Goal: Task Accomplishment & Management: Manage account settings

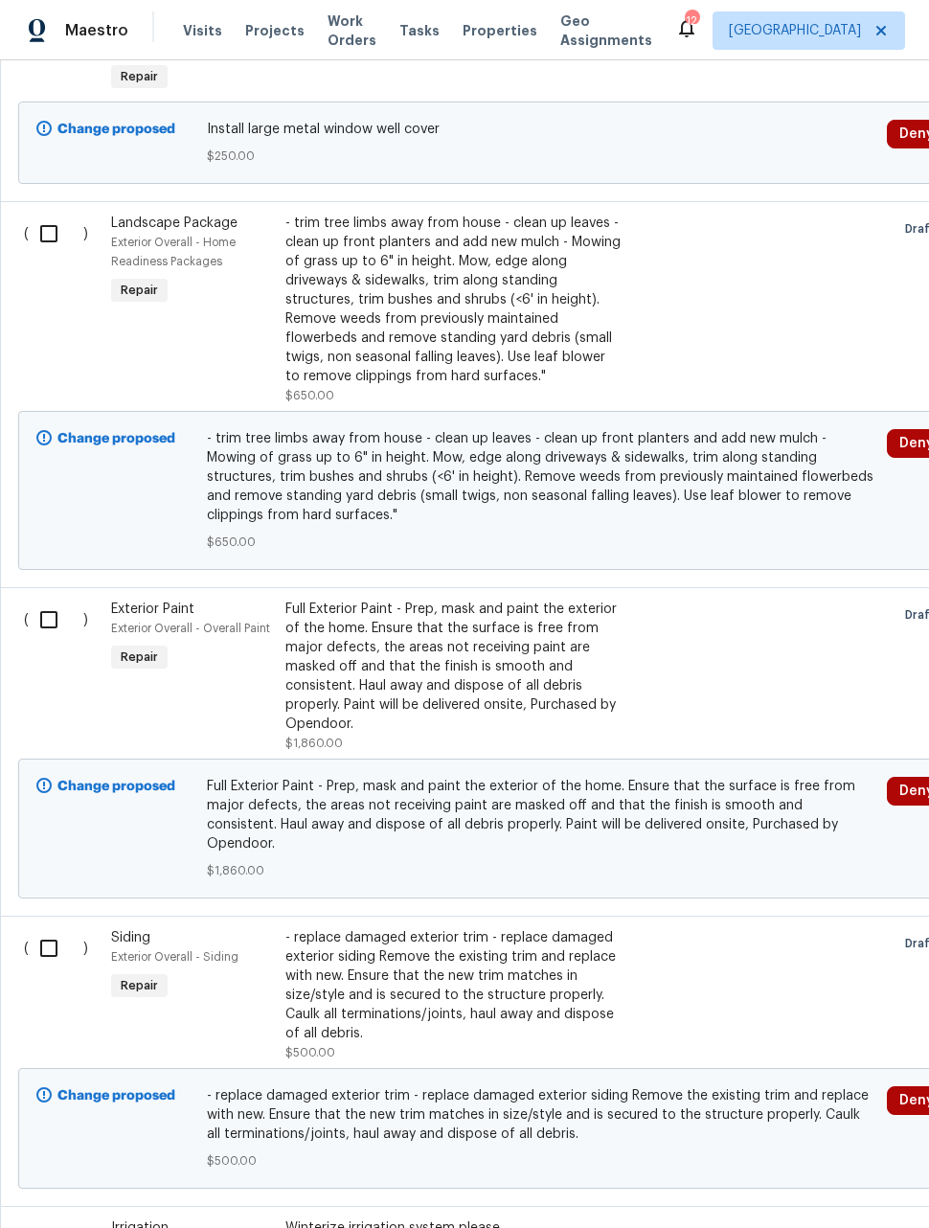
scroll to position [4056, 0]
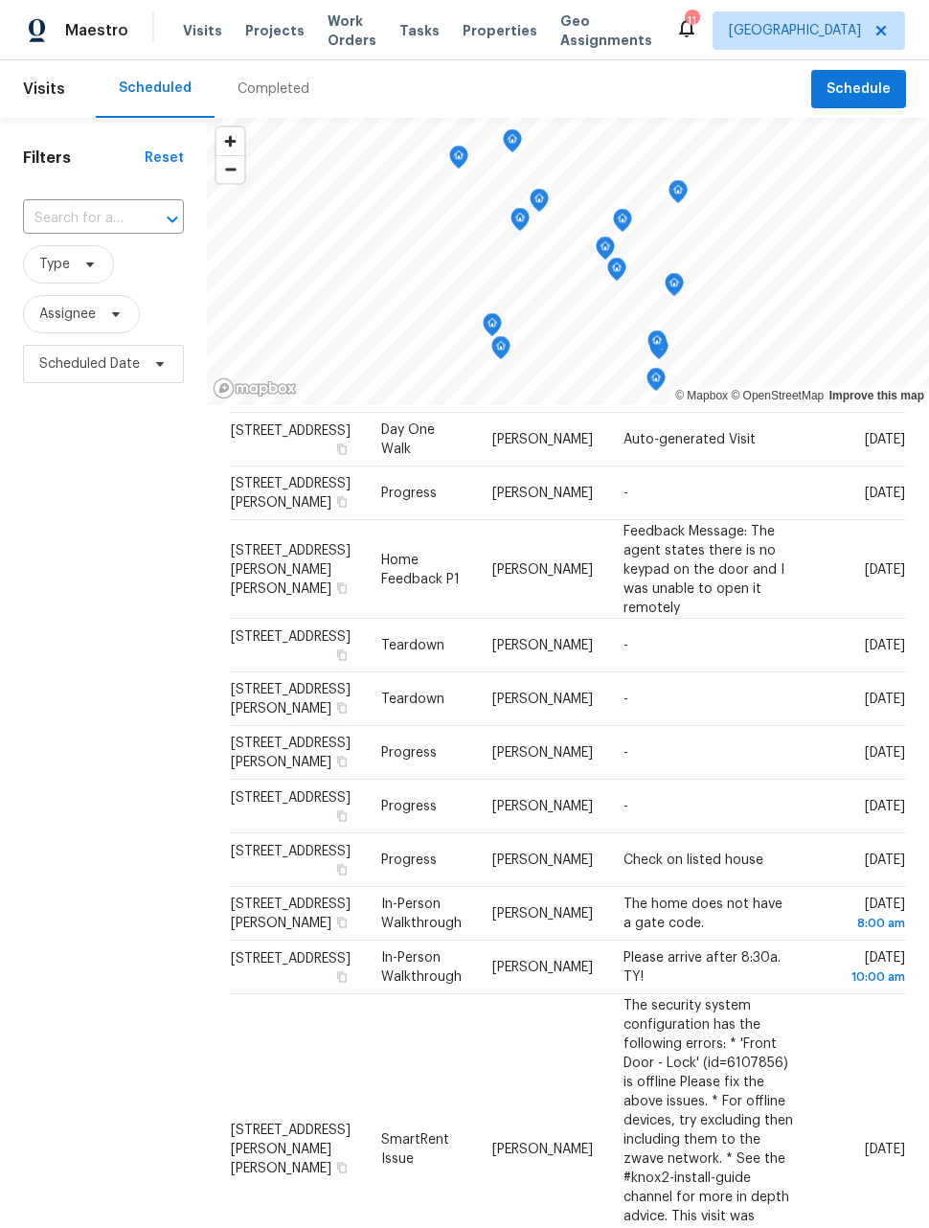
scroll to position [539, 24]
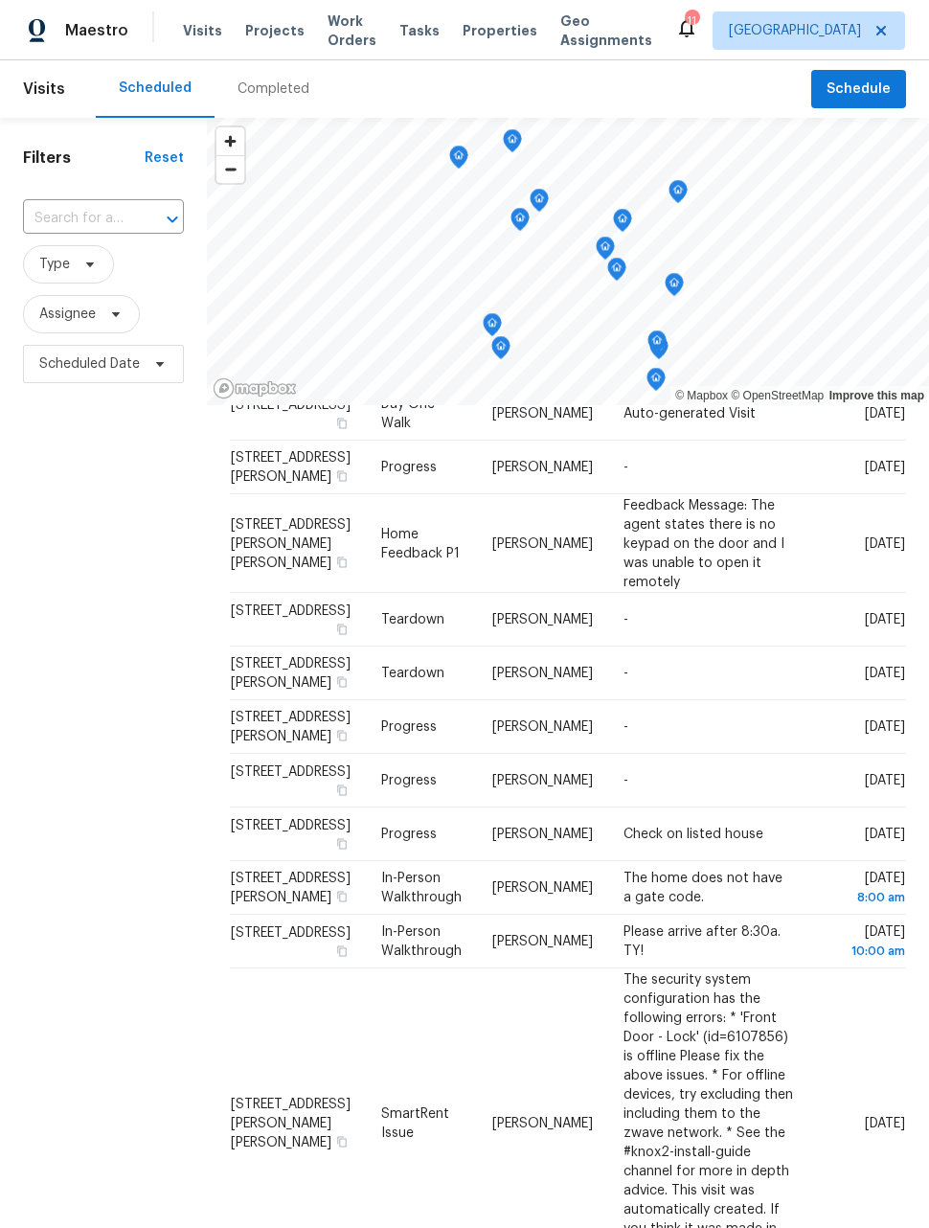
click at [667, 754] on td "-" at bounding box center [708, 727] width 200 height 54
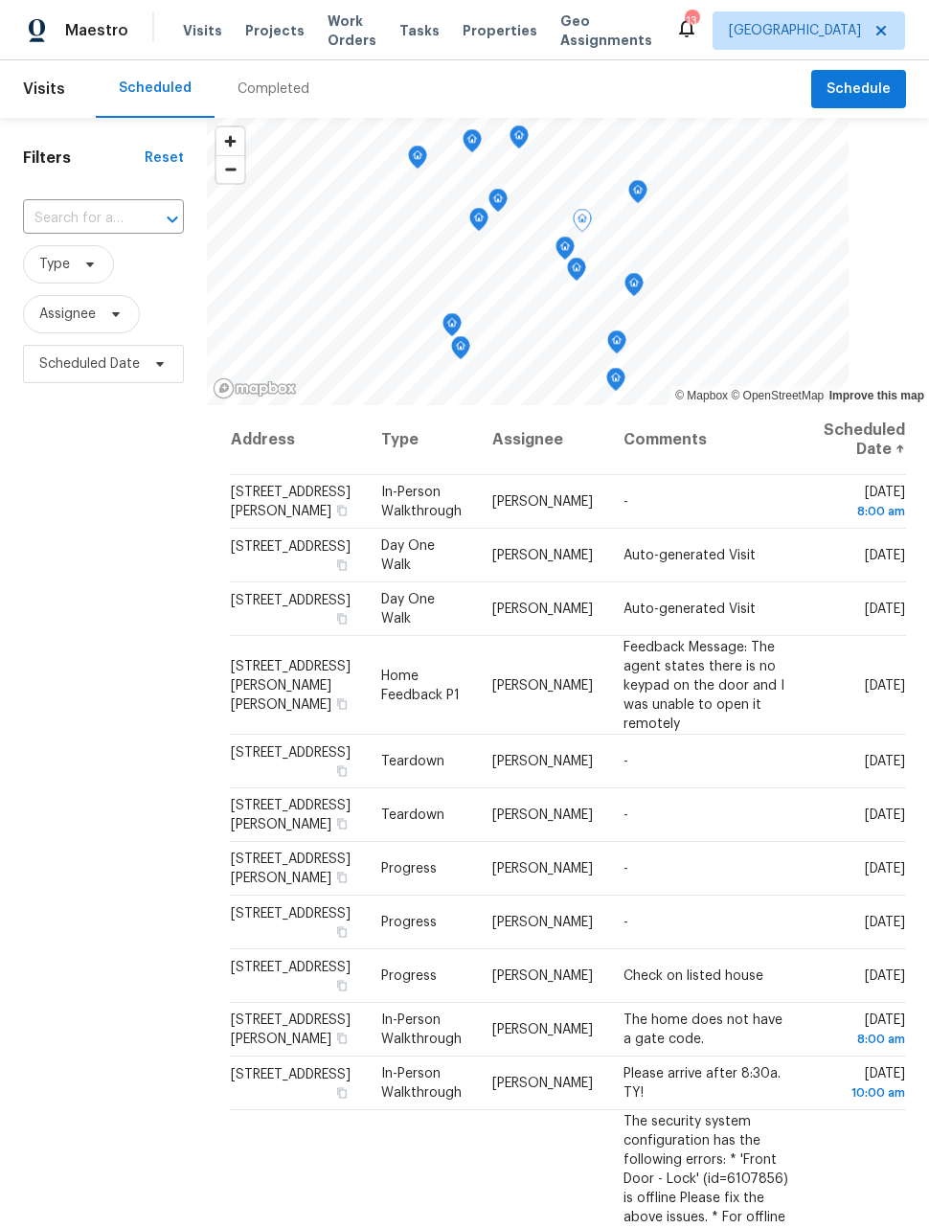
click at [0, 0] on icon at bounding box center [0, 0] width 0 height 0
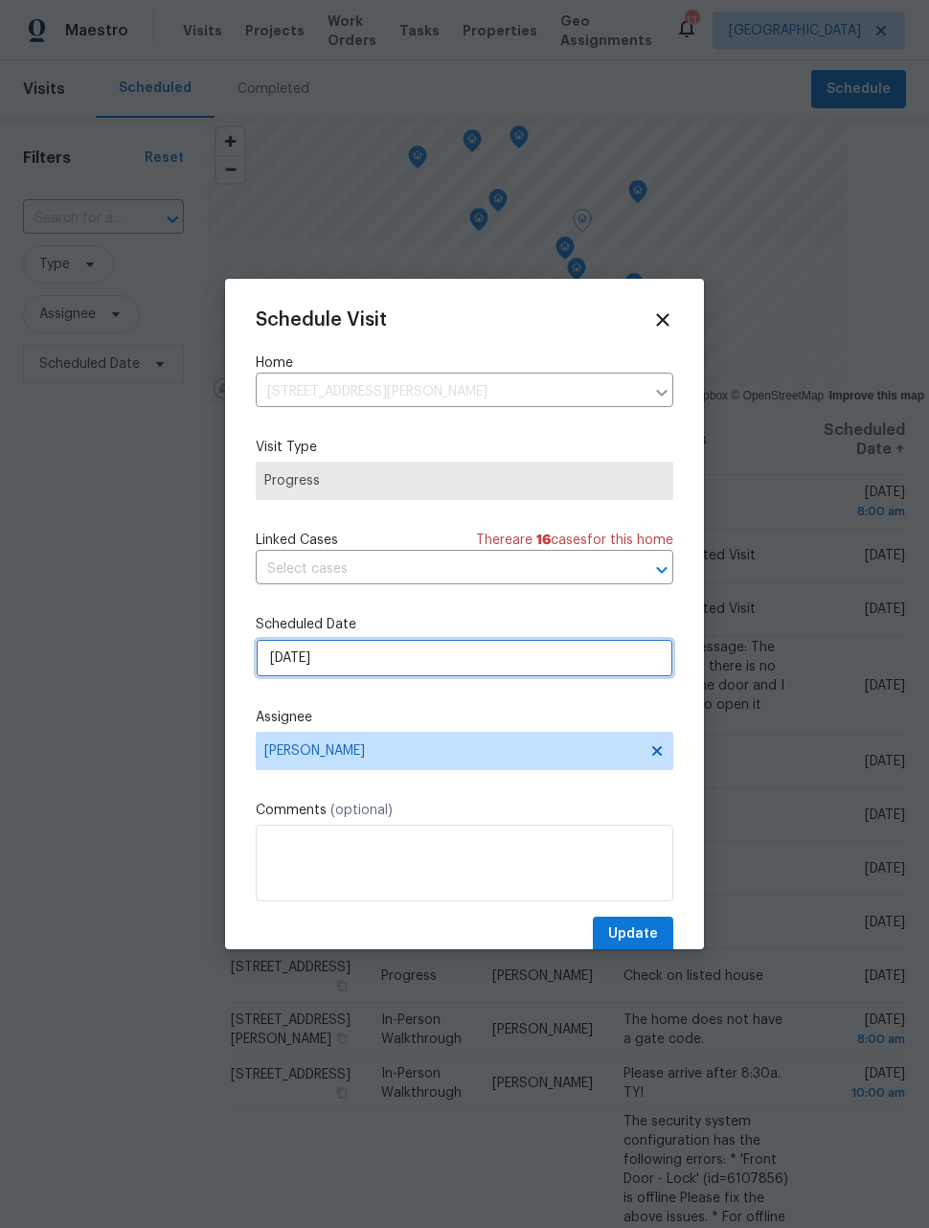
click at [467, 657] on input "[DATE]" at bounding box center [465, 658] width 418 height 38
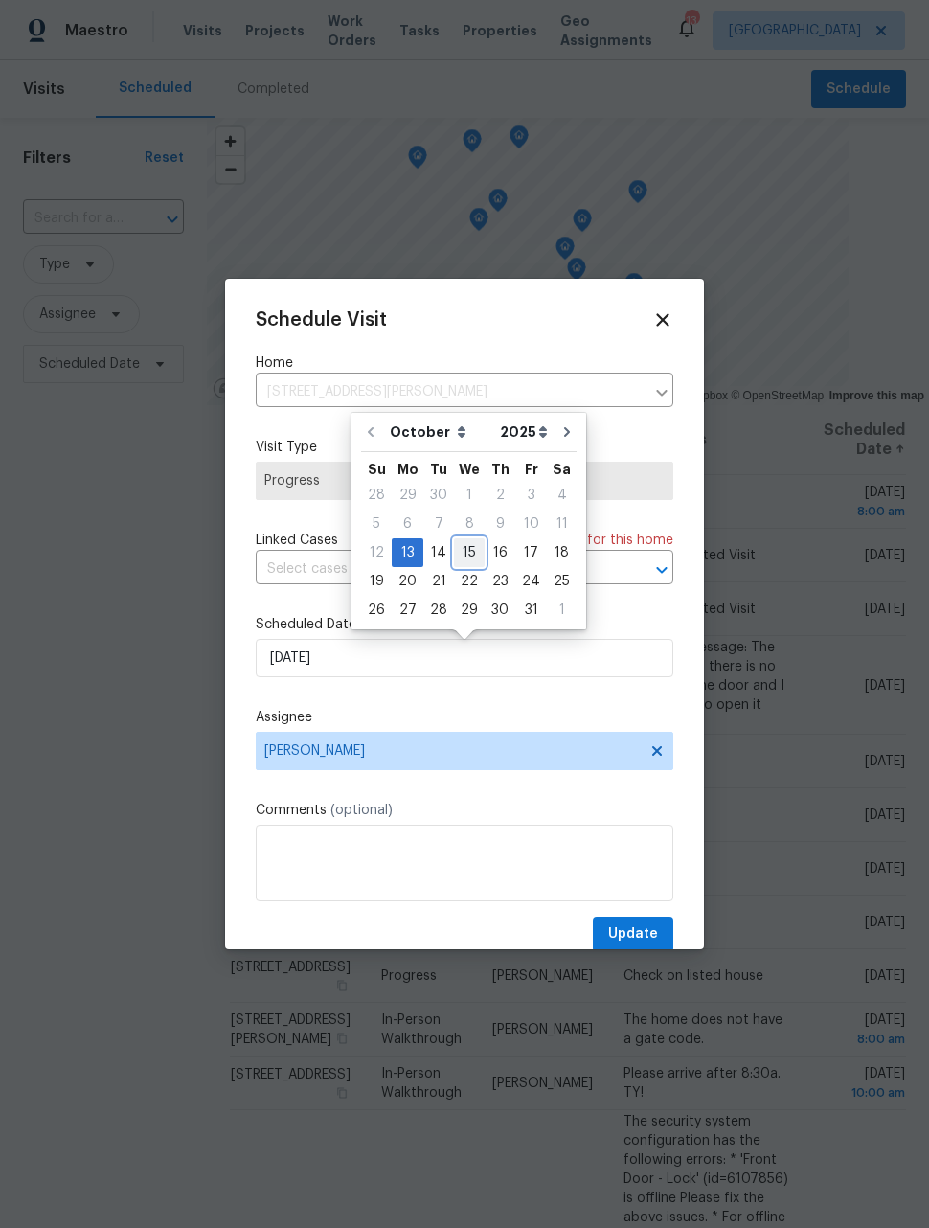
click at [471, 550] on div "15" at bounding box center [469, 552] width 31 height 27
type input "10/15/2025"
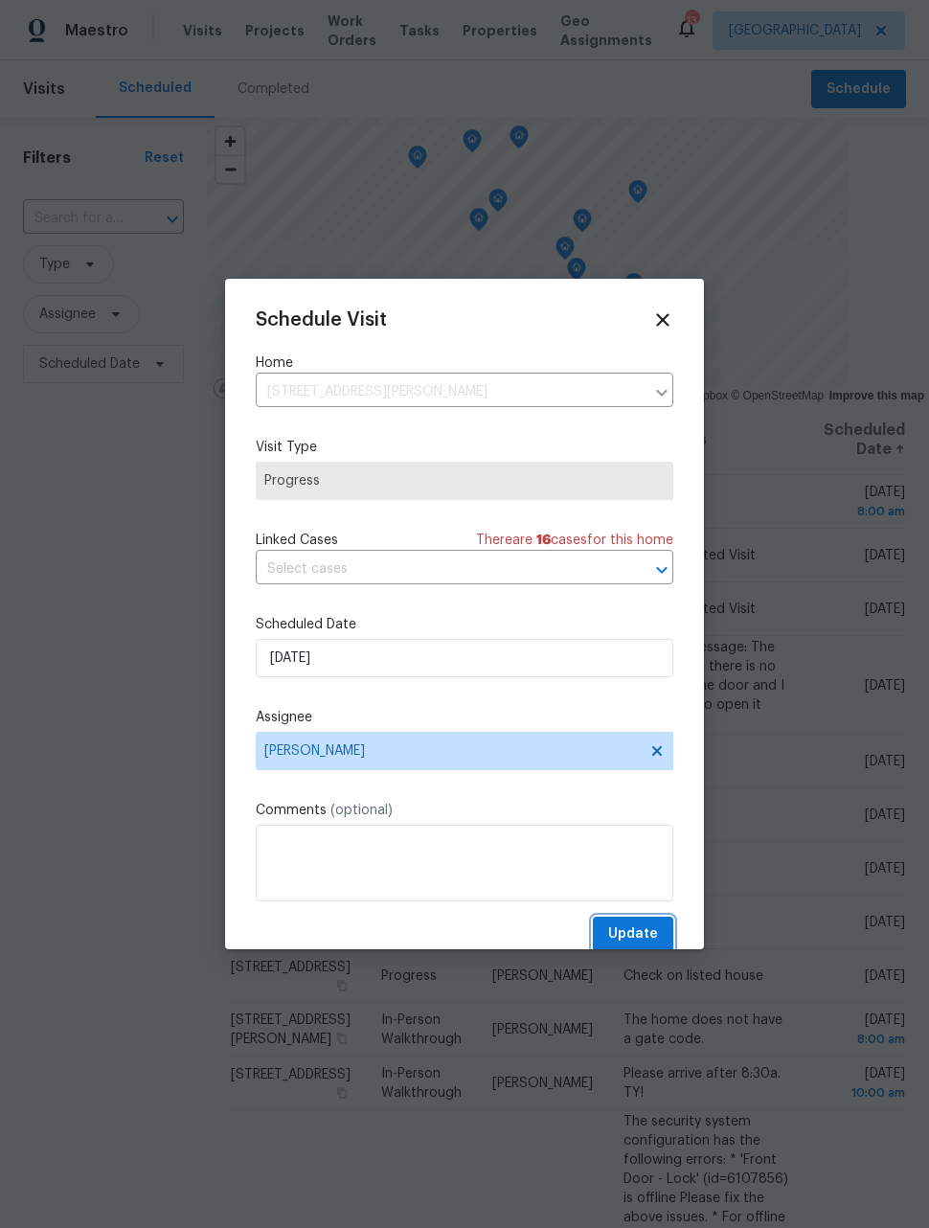
click at [649, 935] on span "Update" at bounding box center [633, 934] width 50 height 24
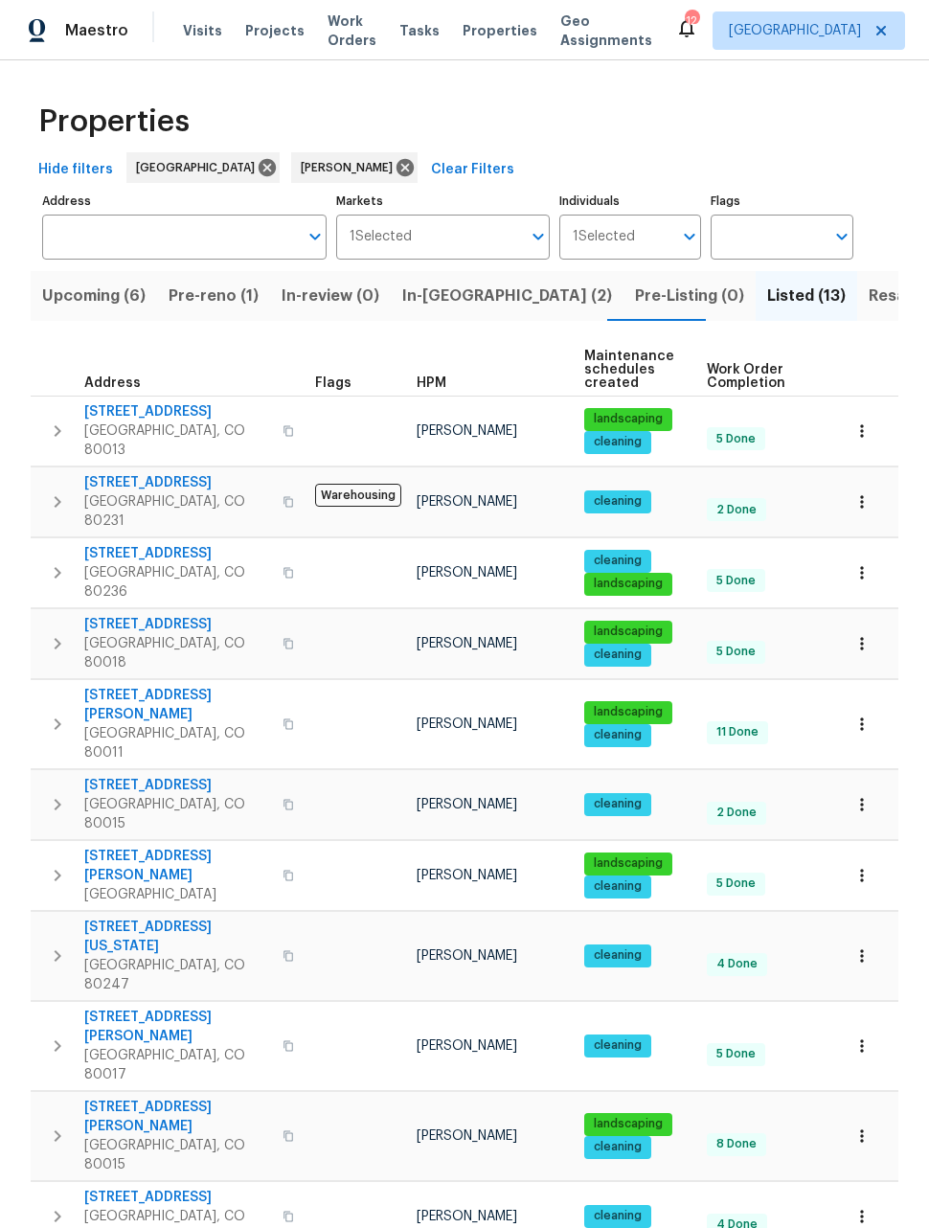
click at [155, 1098] on span "[STREET_ADDRESS][PERSON_NAME]" at bounding box center [177, 1117] width 187 height 38
click at [865, 492] on icon "button" at bounding box center [862, 501] width 19 height 19
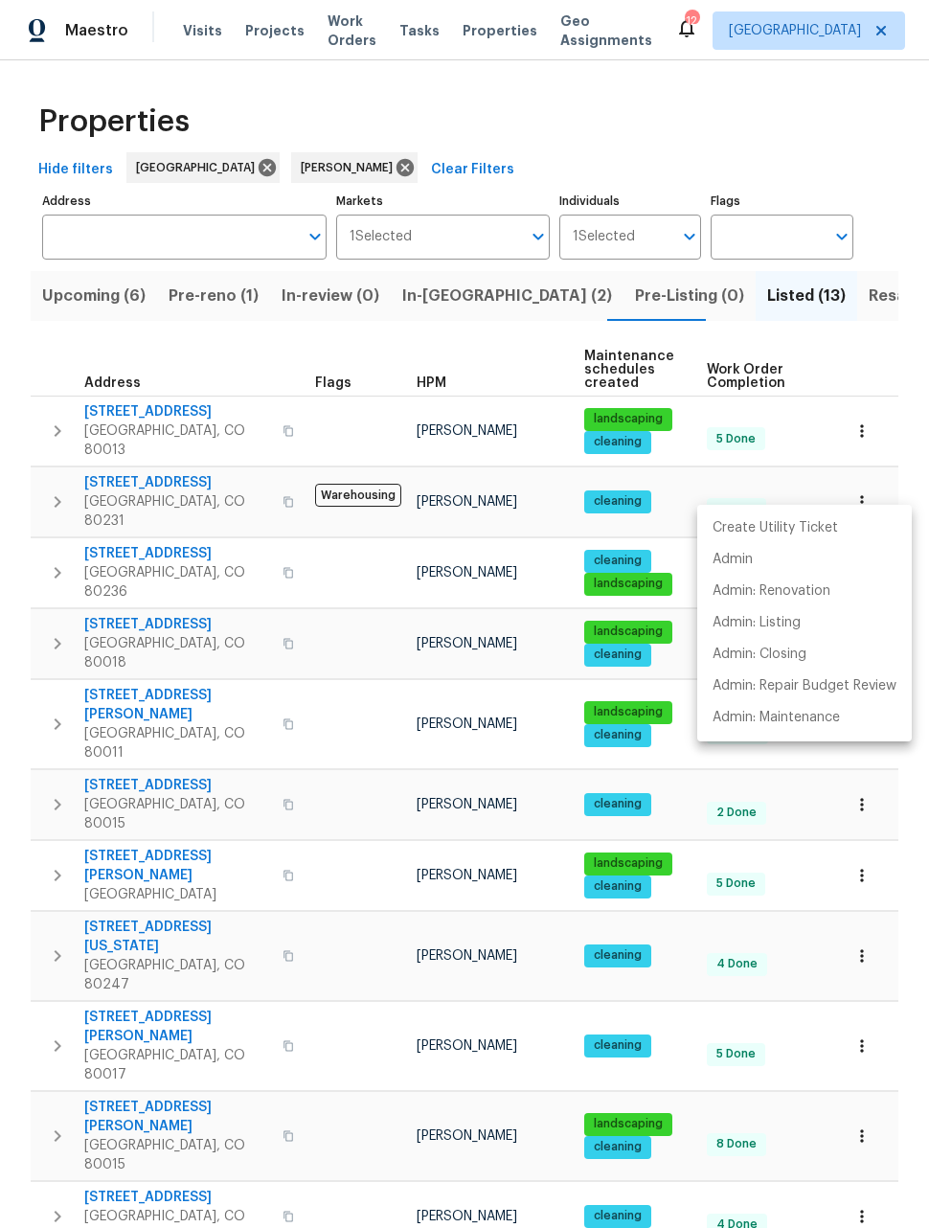
click at [895, 353] on div at bounding box center [464, 614] width 929 height 1228
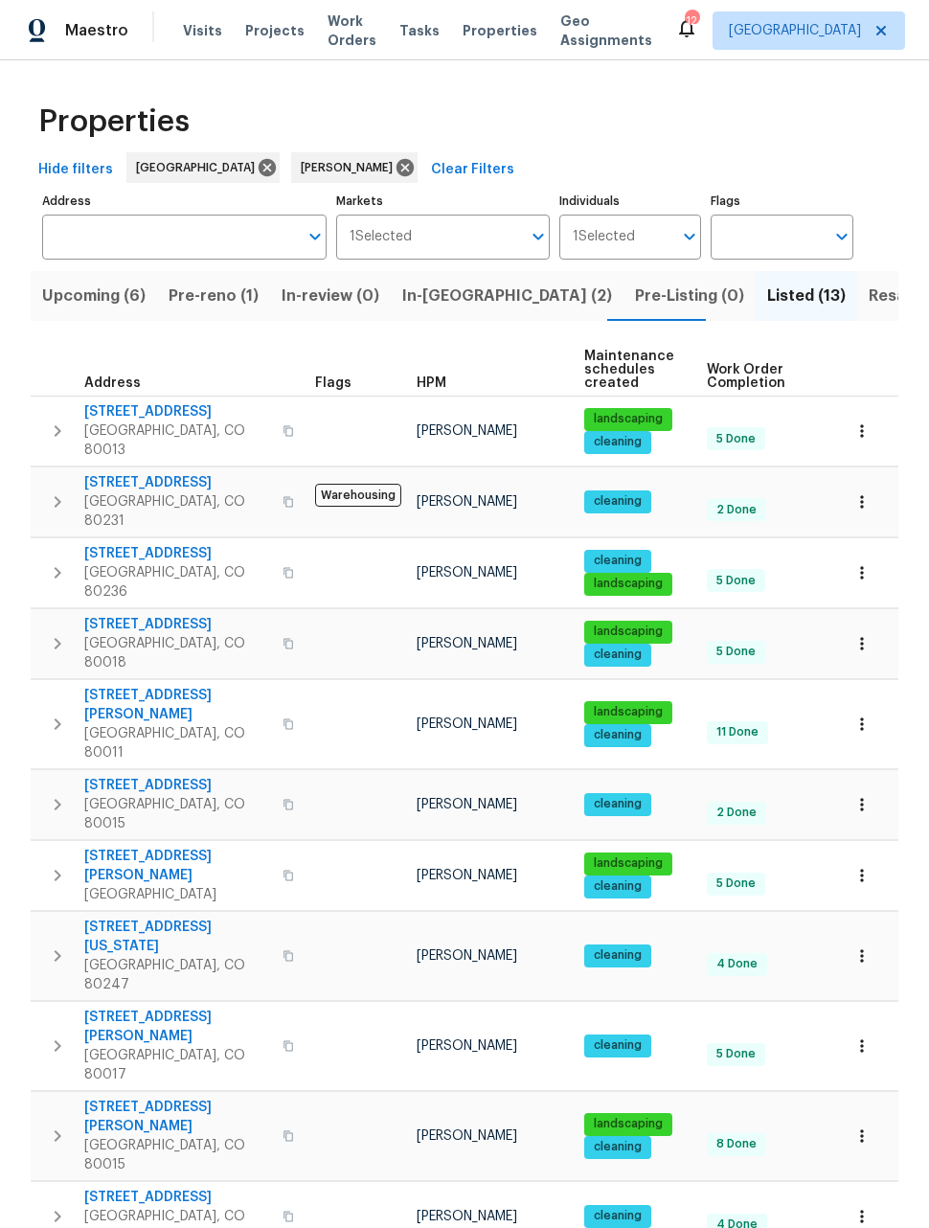
click at [150, 475] on span "2685 S Dayton Way Apt 74" at bounding box center [177, 482] width 187 height 19
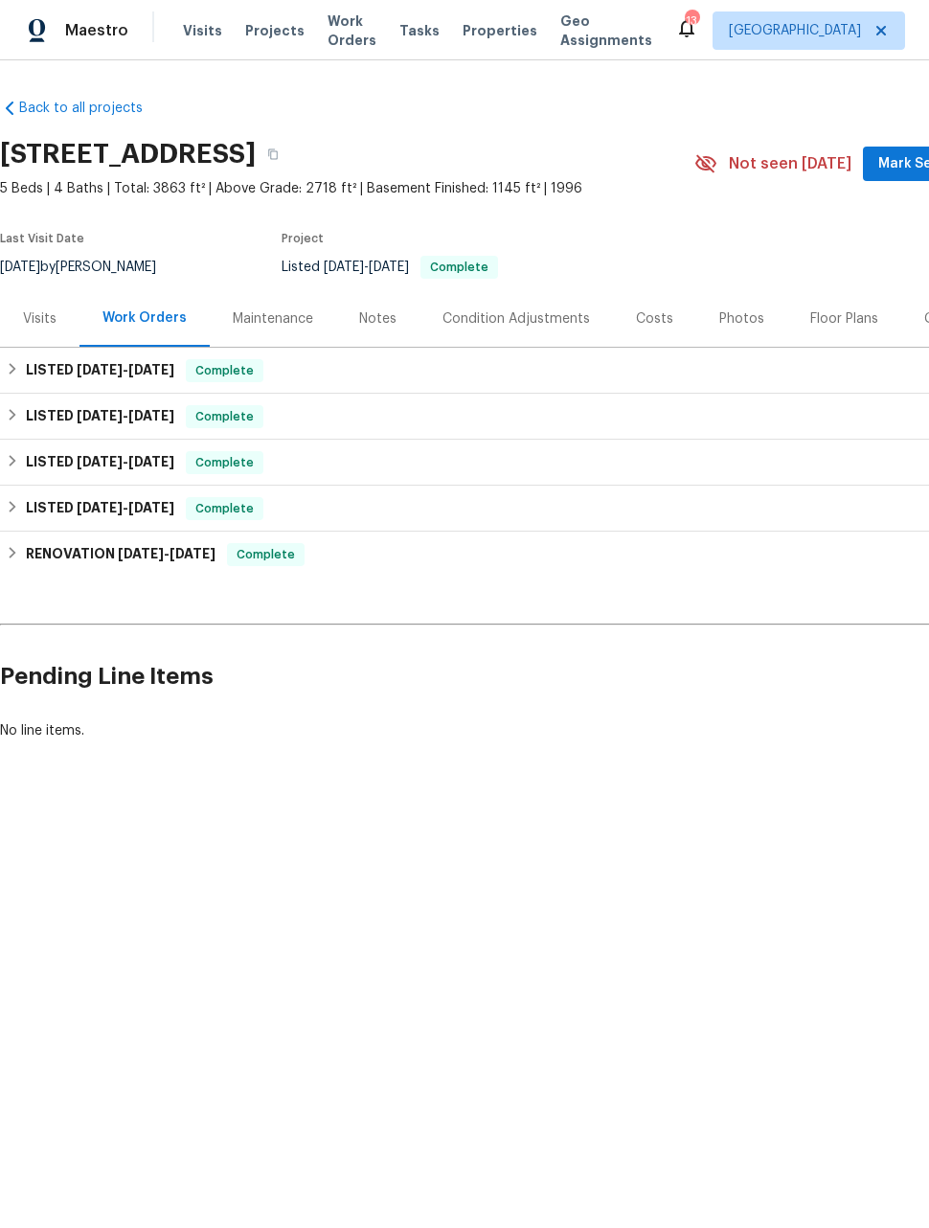
click at [54, 331] on div "Visits" at bounding box center [40, 318] width 80 height 57
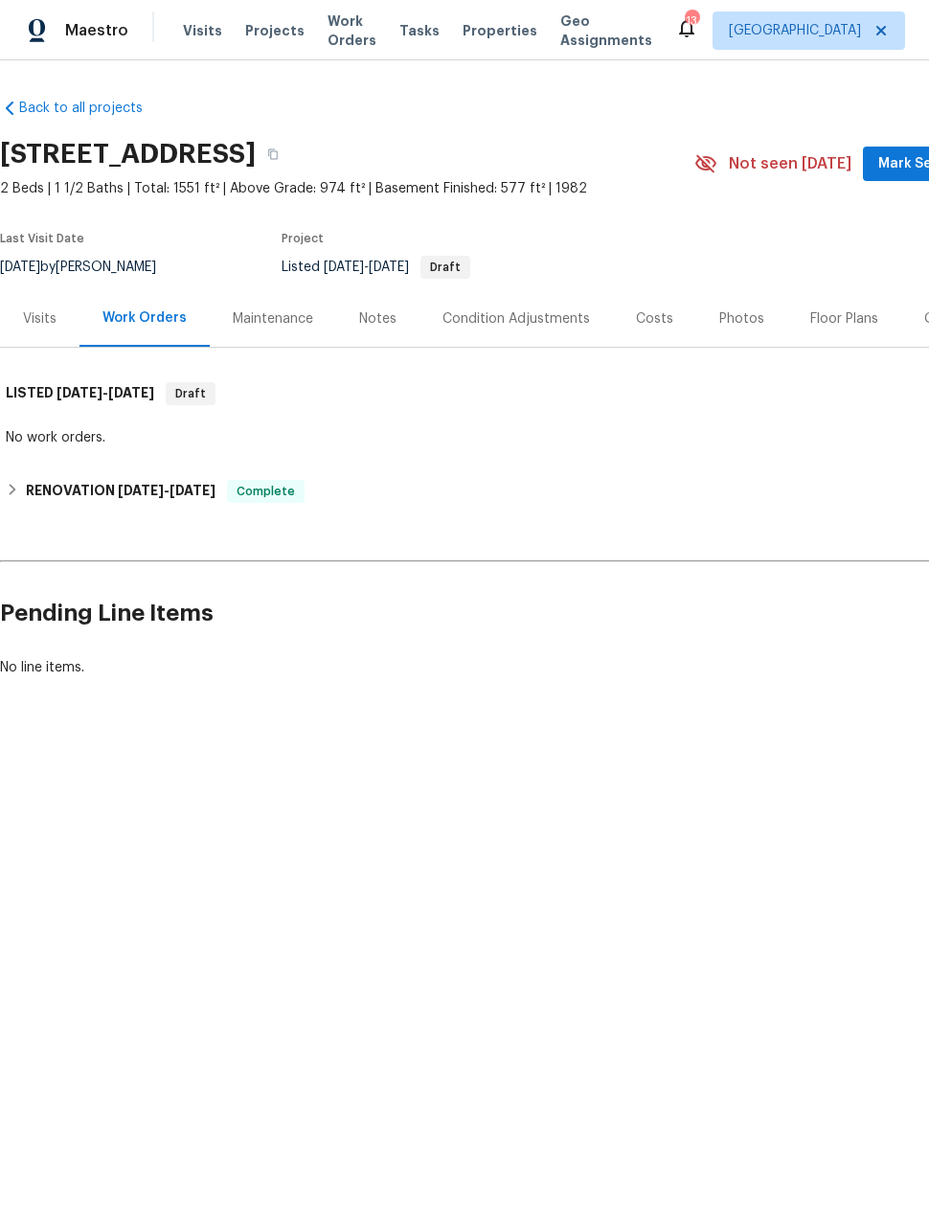
click at [34, 316] on div "Visits" at bounding box center [40, 318] width 34 height 19
